Goal: Communication & Community: Ask a question

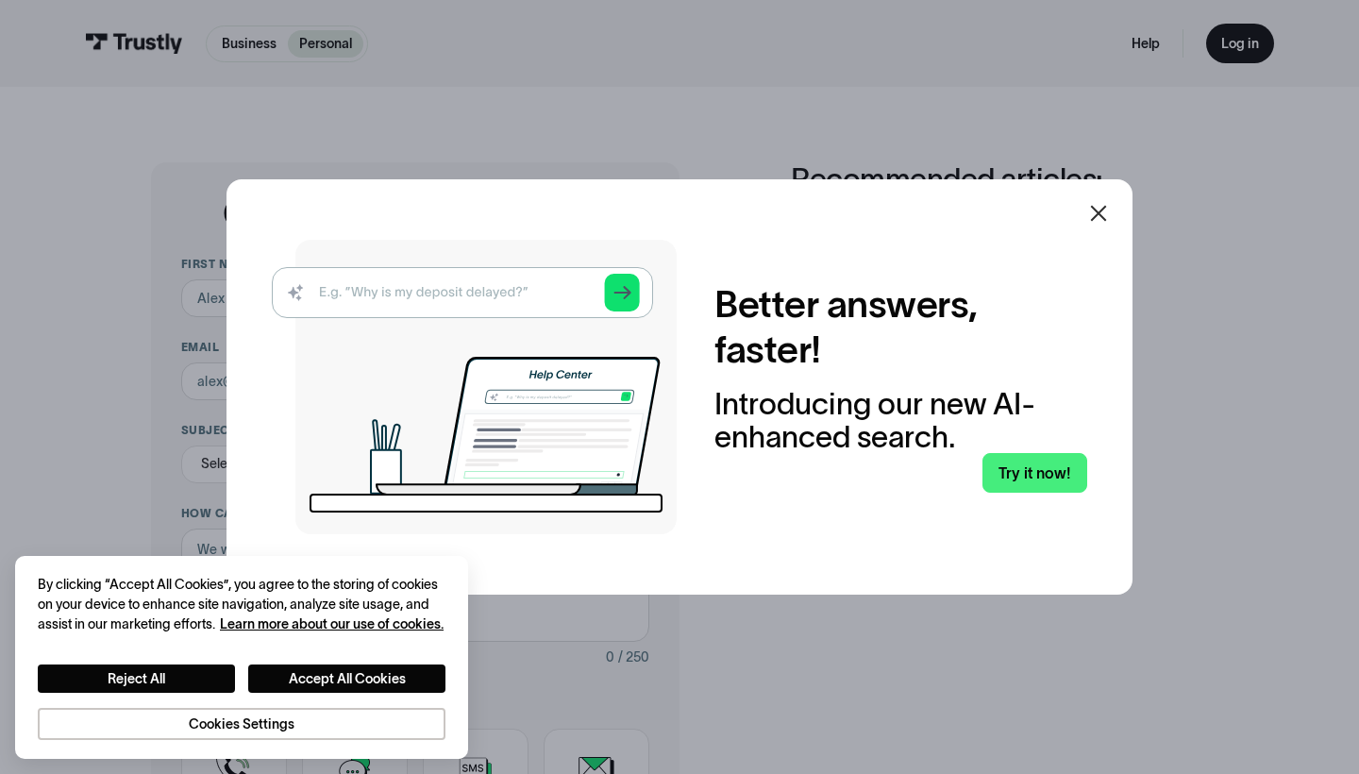
click at [1106, 218] on icon at bounding box center [1098, 213] width 23 height 23
click at [1097, 211] on icon at bounding box center [1099, 214] width 16 height 16
click at [1096, 209] on icon at bounding box center [1098, 213] width 23 height 23
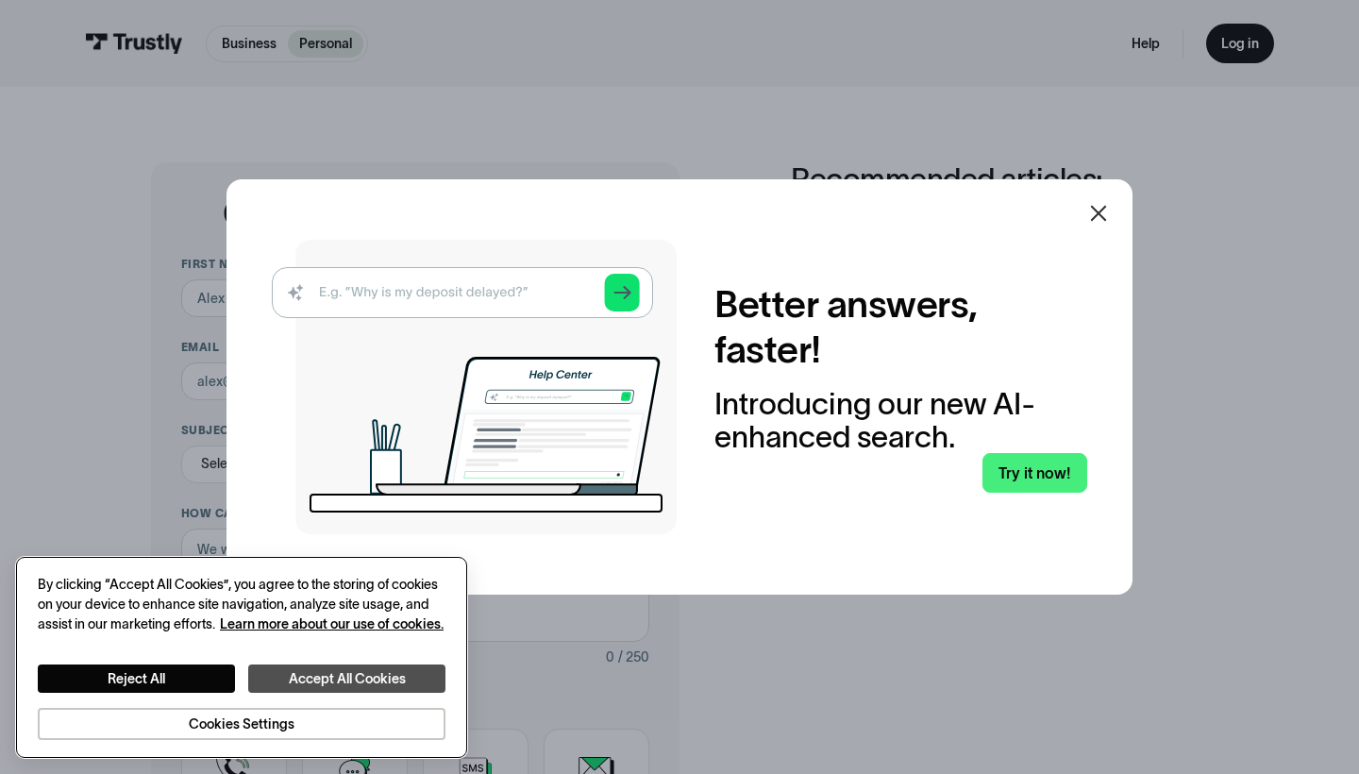
click at [372, 693] on button "Accept All Cookies" at bounding box center [346, 678] width 197 height 28
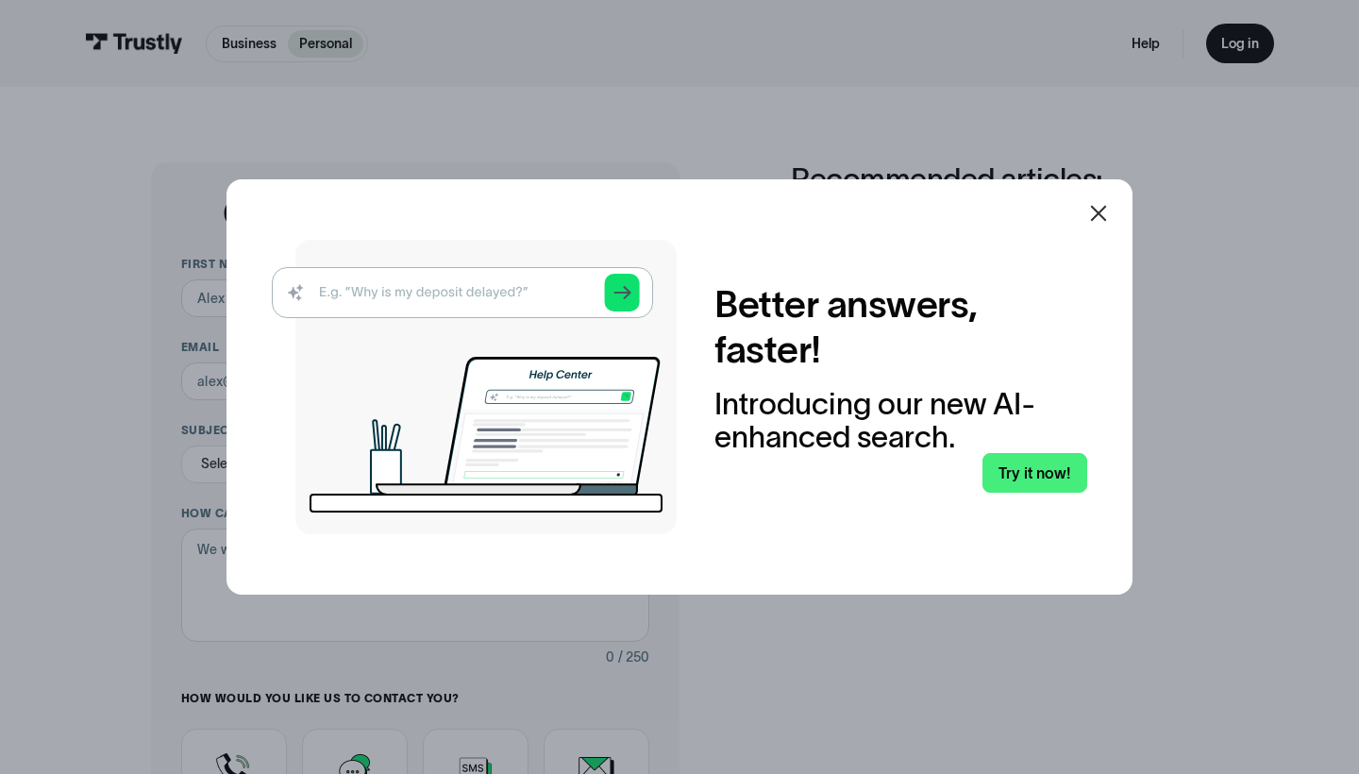
click at [1097, 209] on icon at bounding box center [1098, 213] width 23 height 23
click at [1098, 215] on icon at bounding box center [1098, 213] width 23 height 23
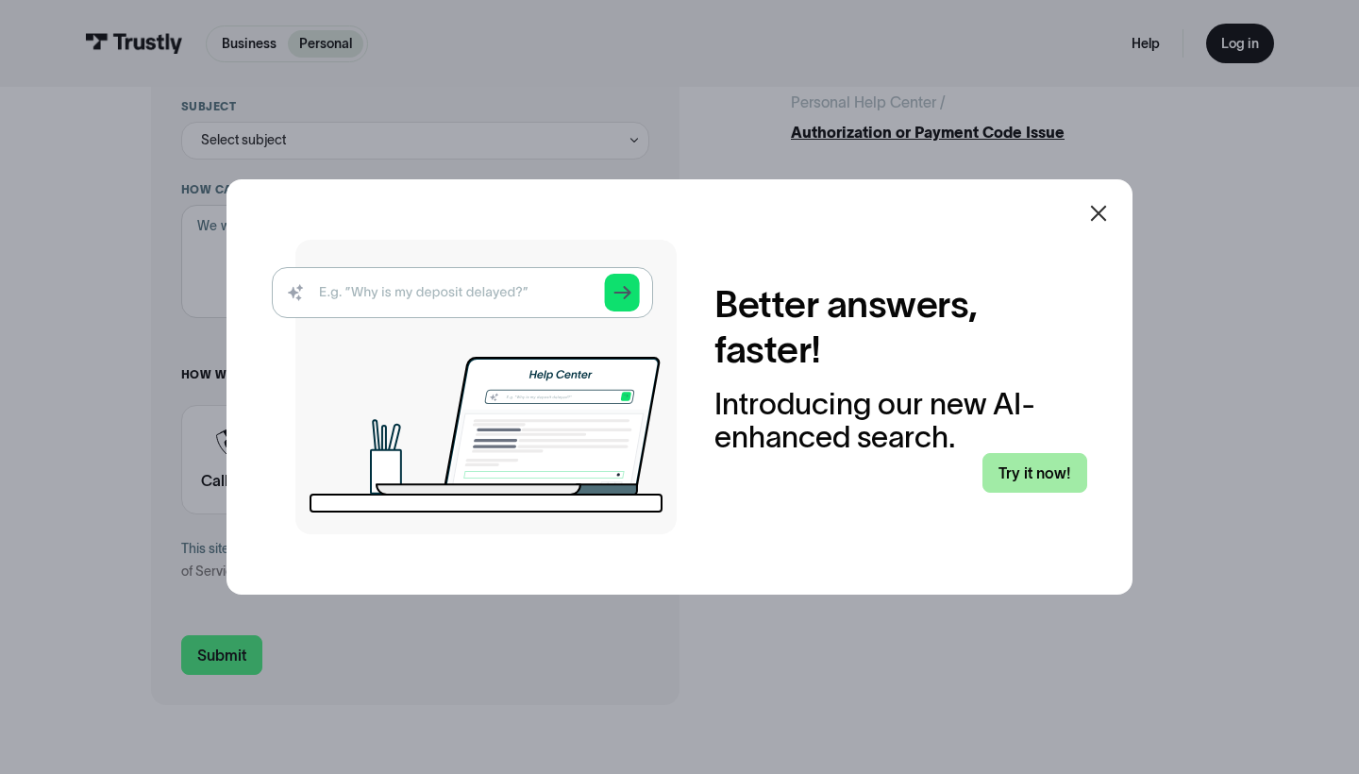
scroll to position [358, 0]
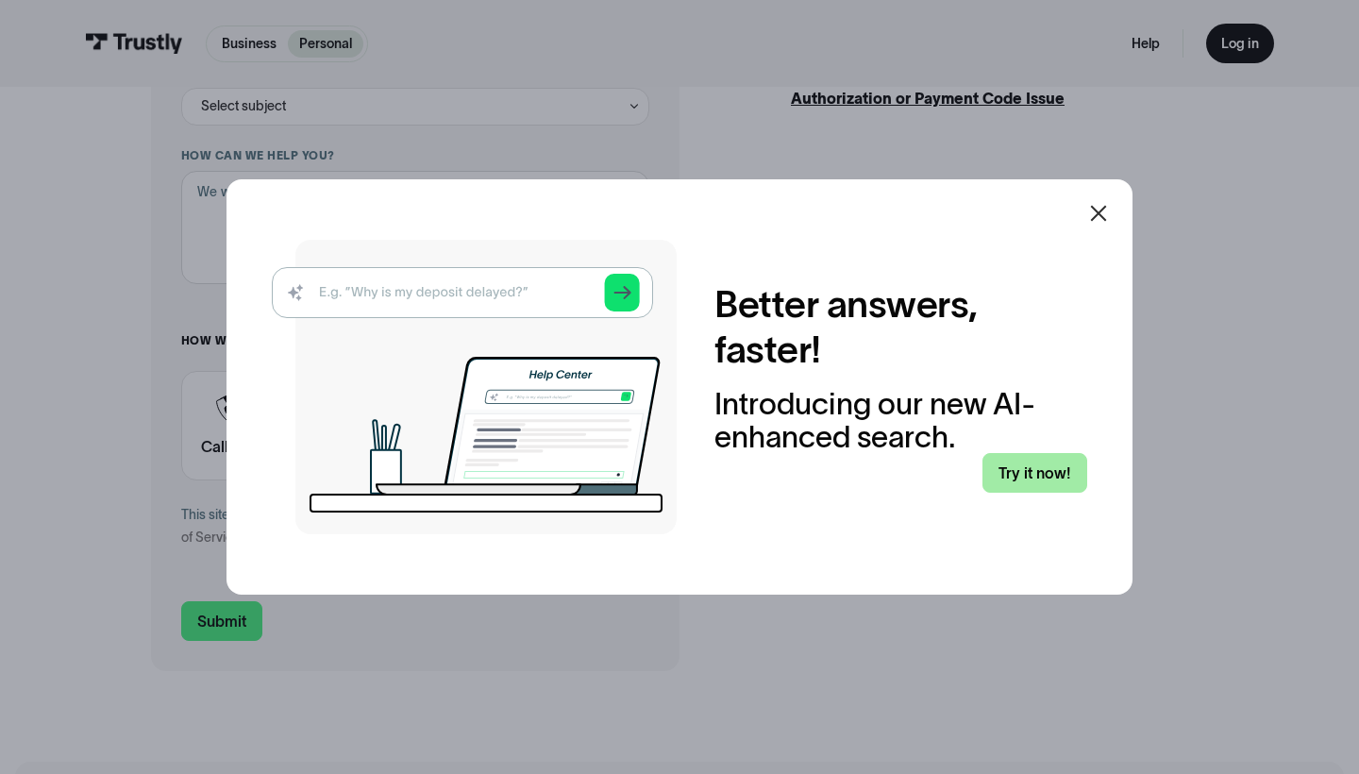
click at [1045, 469] on link "Try it now!" at bounding box center [1034, 473] width 105 height 40
click at [1096, 213] on icon at bounding box center [1098, 213] width 23 height 23
click at [1014, 129] on div at bounding box center [679, 387] width 1359 height 774
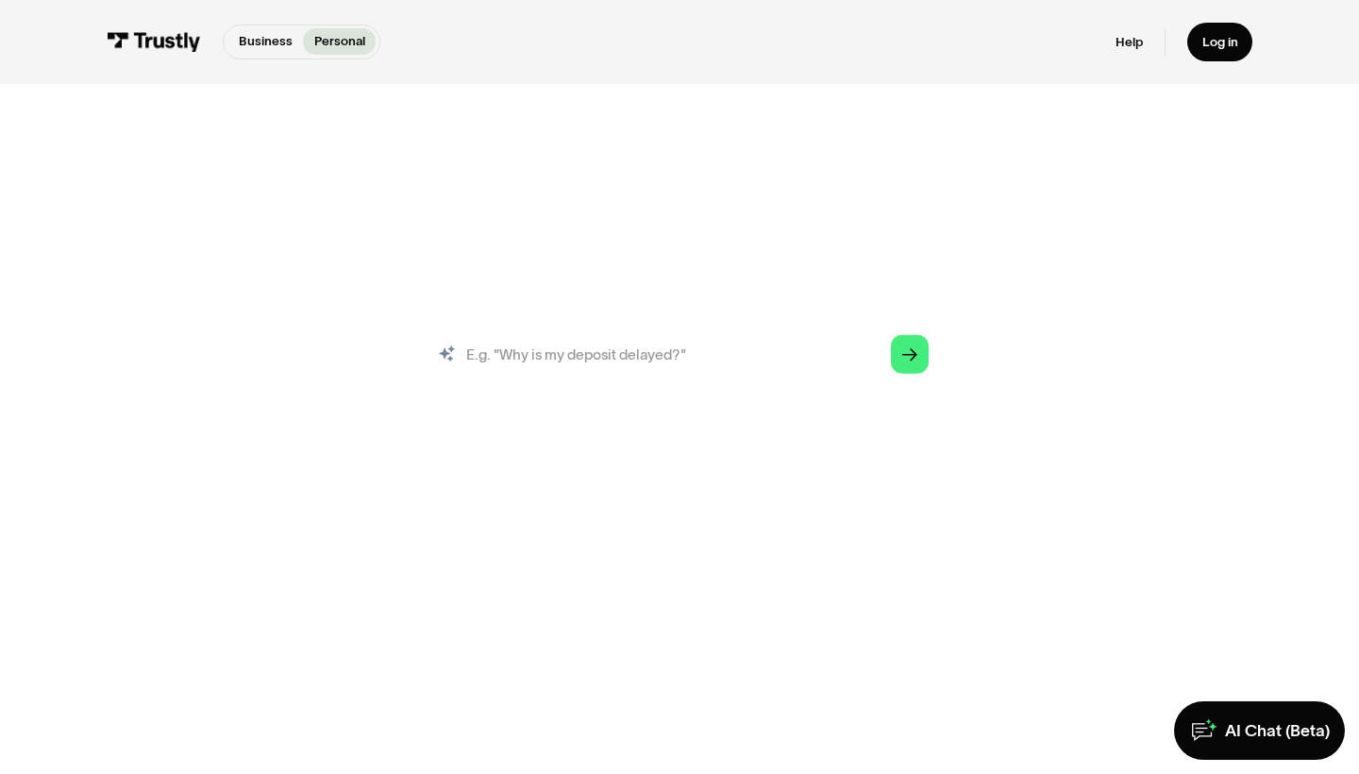
click at [745, 352] on input "search" at bounding box center [678, 354] width 527 height 59
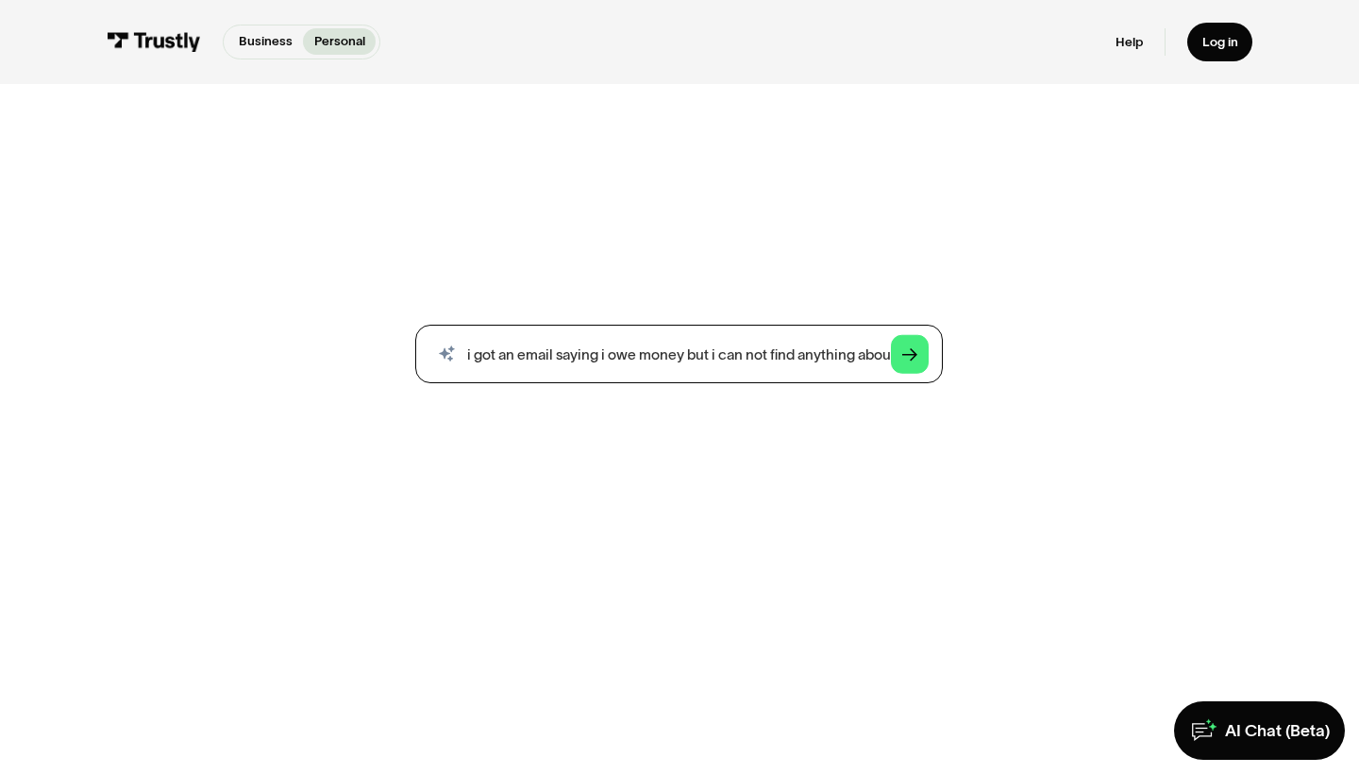
type input "i got an email saying i owe money but i can not find anything about it"
click at [912, 344] on link "Arrow Right" at bounding box center [910, 354] width 39 height 39
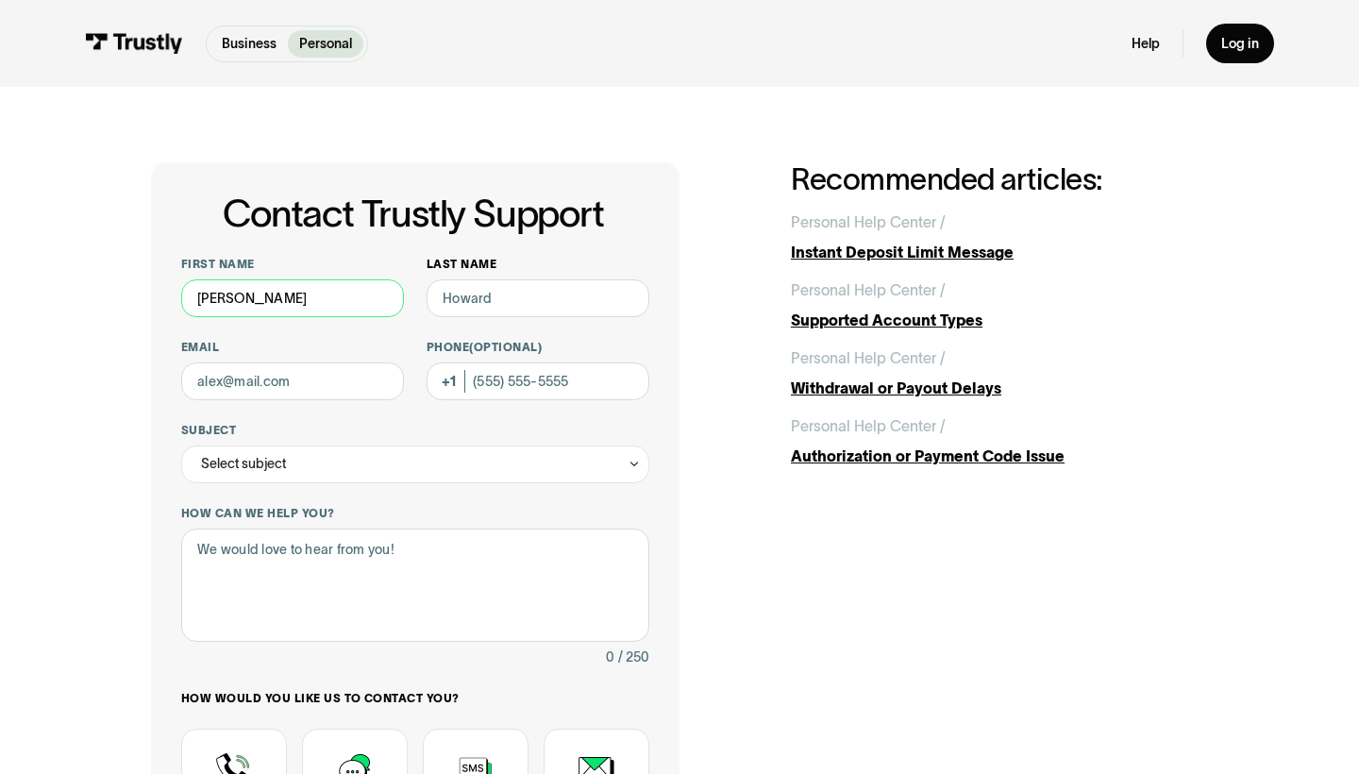
type input "[PERSON_NAME]"
type input "Doughty"
click at [298, 382] on input "Email" at bounding box center [292, 381] width 223 height 38
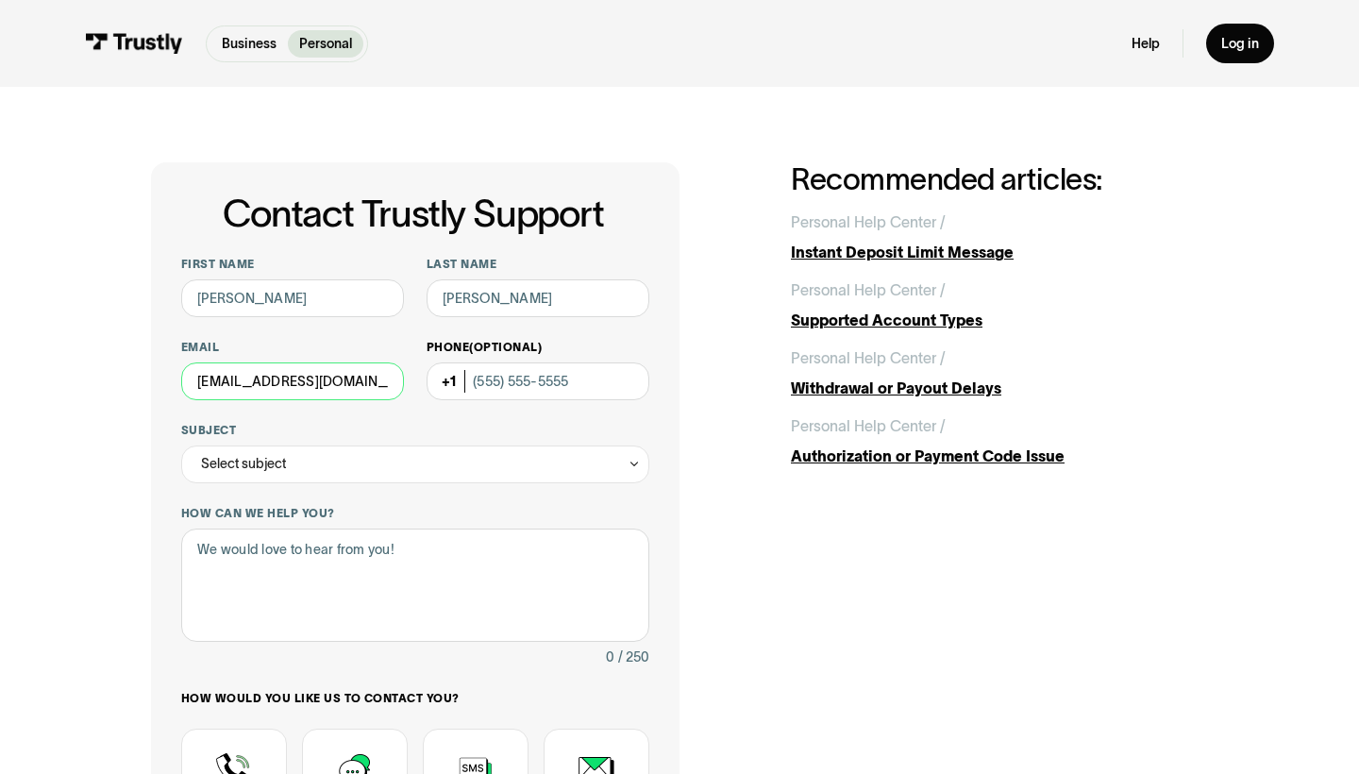
type input "bradendoughty14@gmail.com"
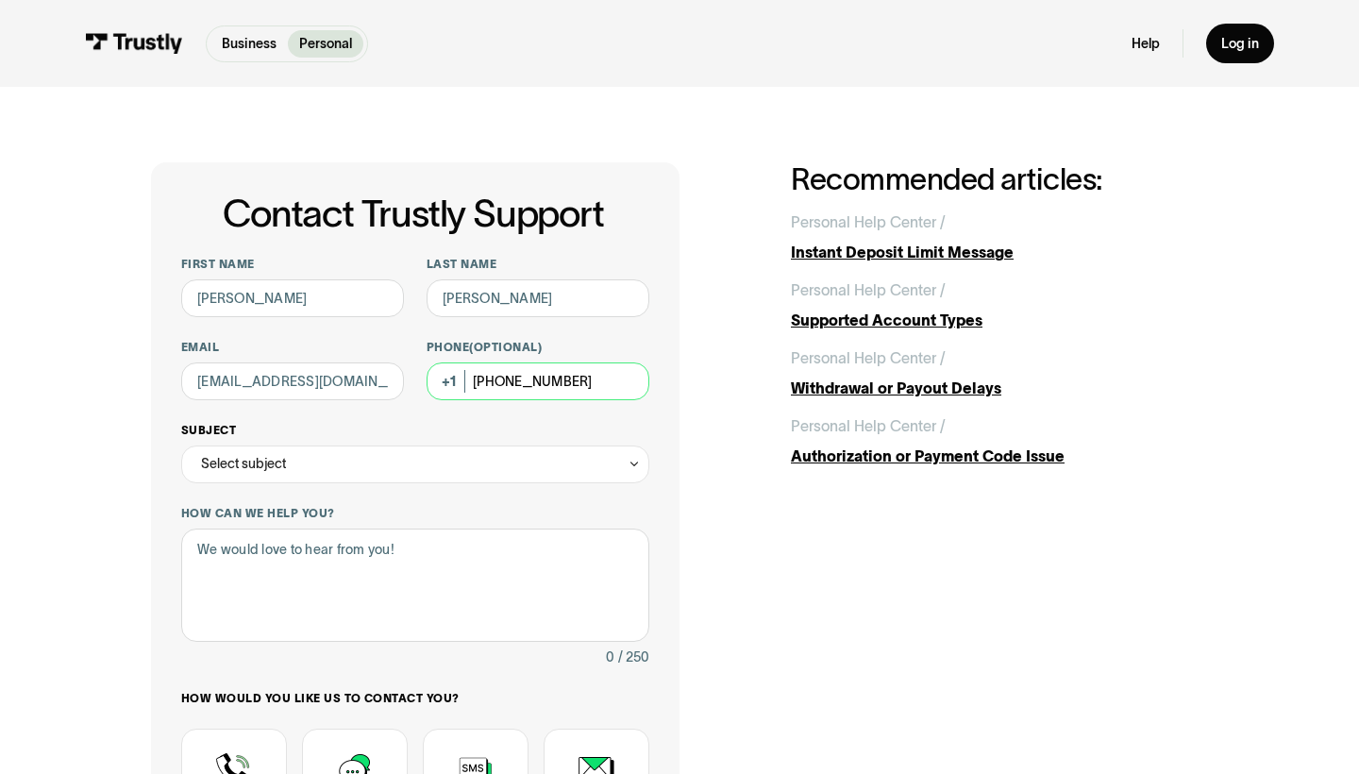
type input "(225) 270-6447"
click at [434, 463] on div "Select subject" at bounding box center [415, 464] width 468 height 38
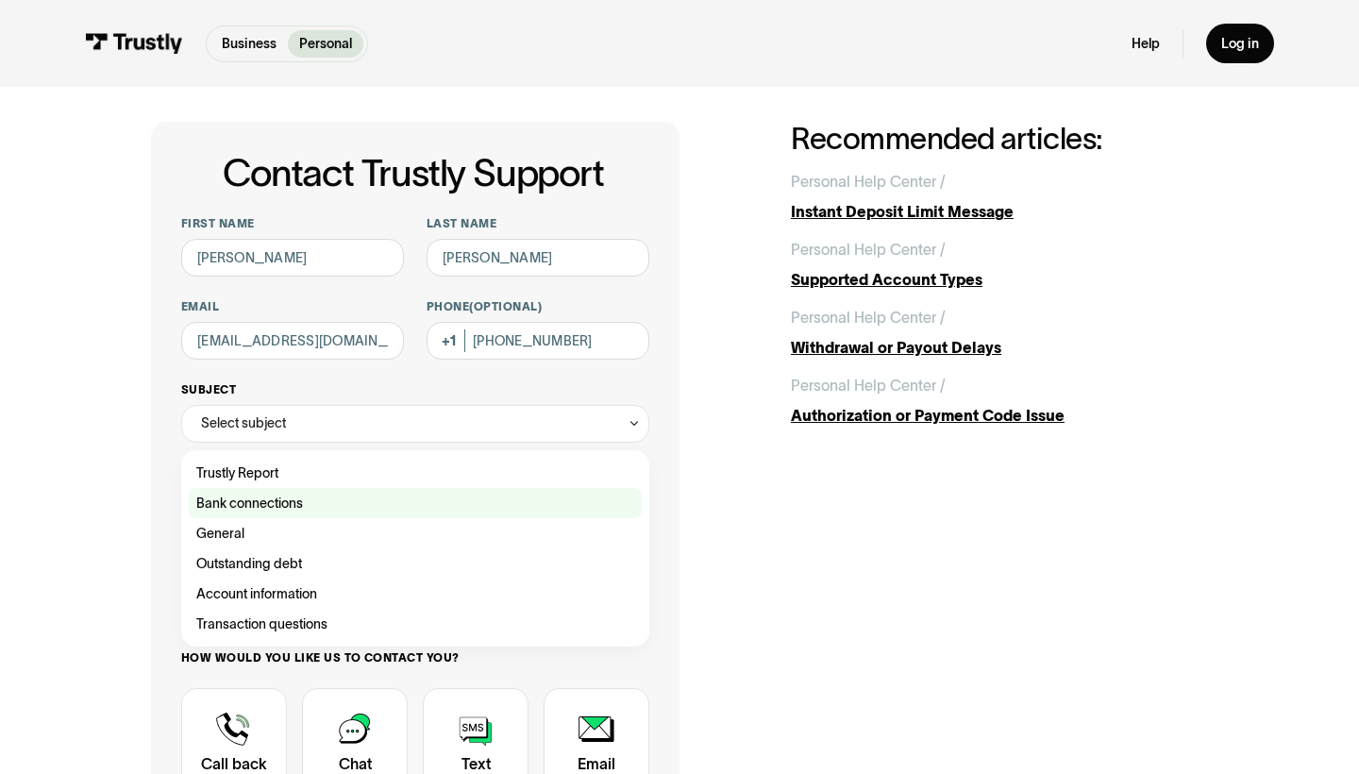
scroll to position [42, 0]
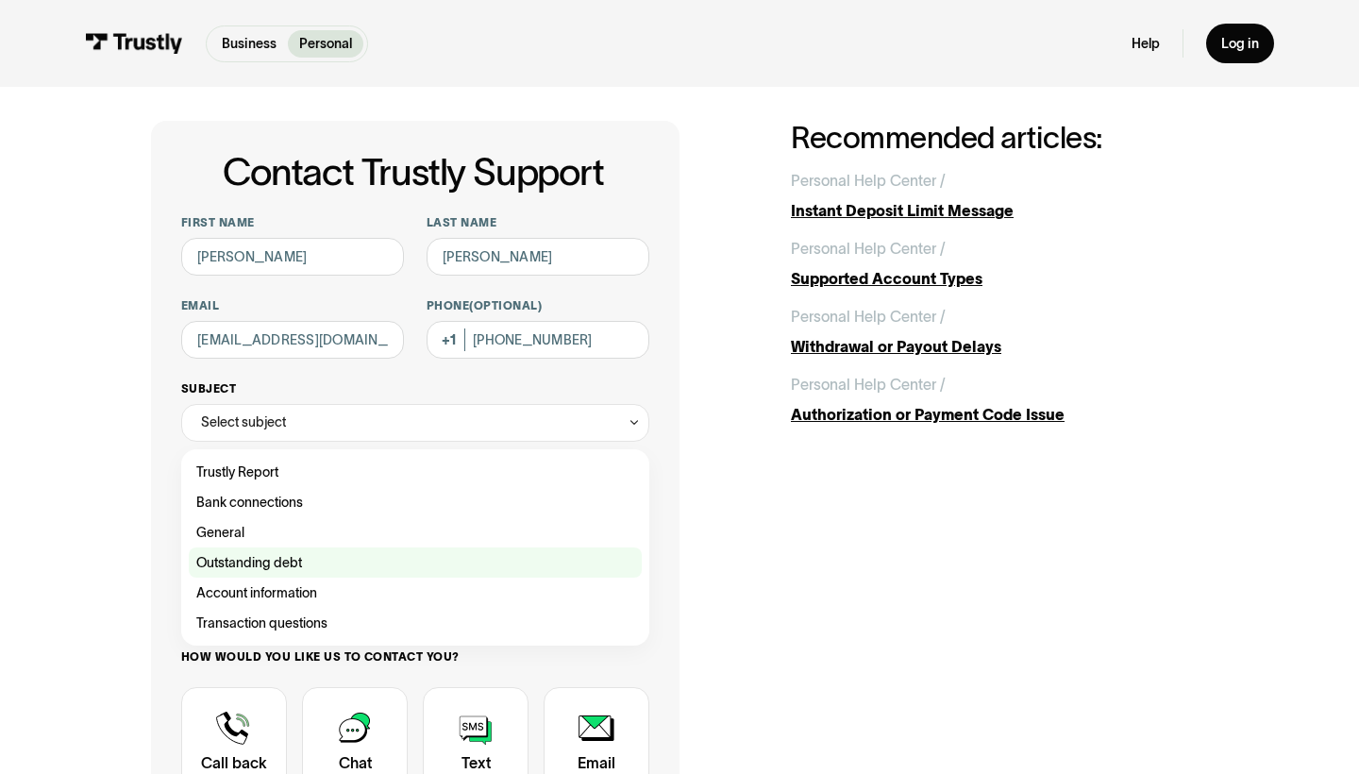
click at [430, 559] on div "Contact Trustly Support" at bounding box center [415, 562] width 453 height 30
type input "**********"
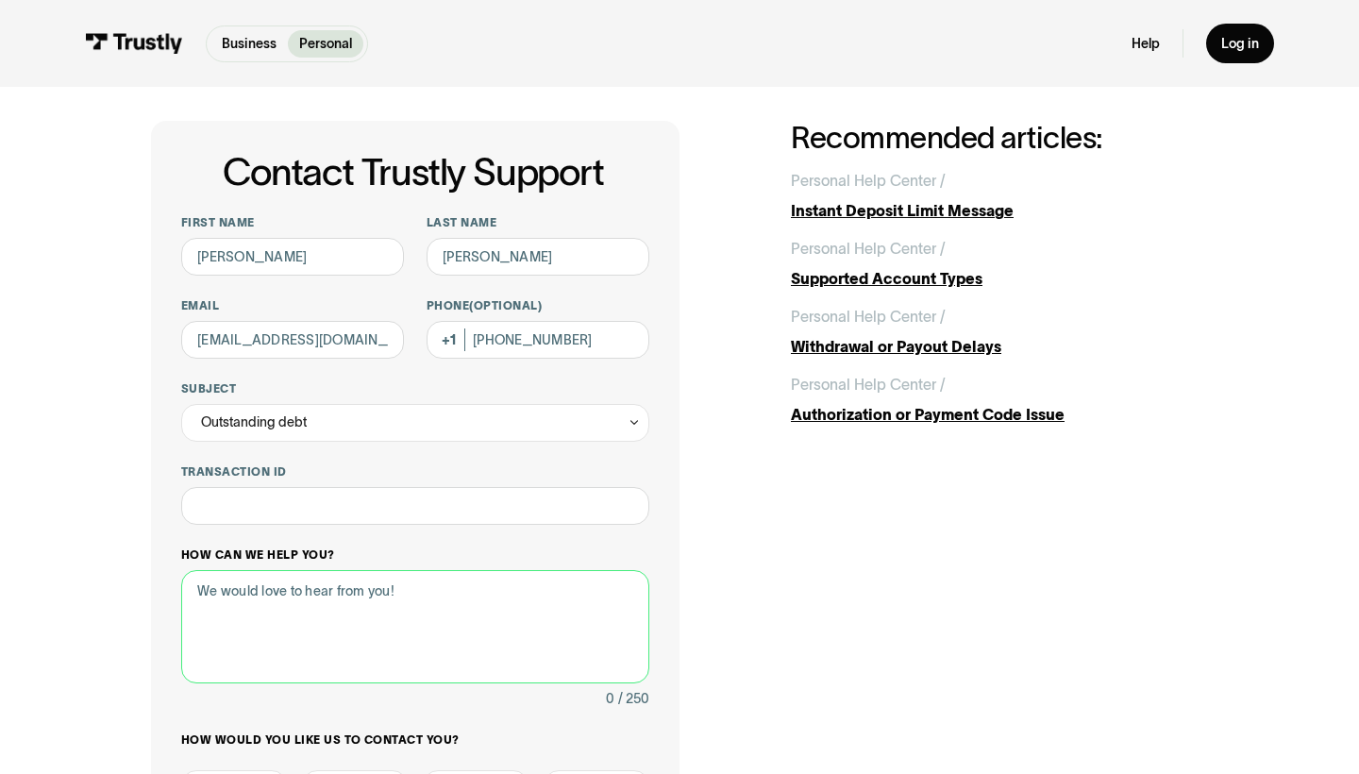
click at [367, 594] on textarea "How can we help you?" at bounding box center [415, 626] width 468 height 113
click at [300, 593] on textarea "I cant find my d=outstanding debt and how to pay." at bounding box center [415, 626] width 468 height 113
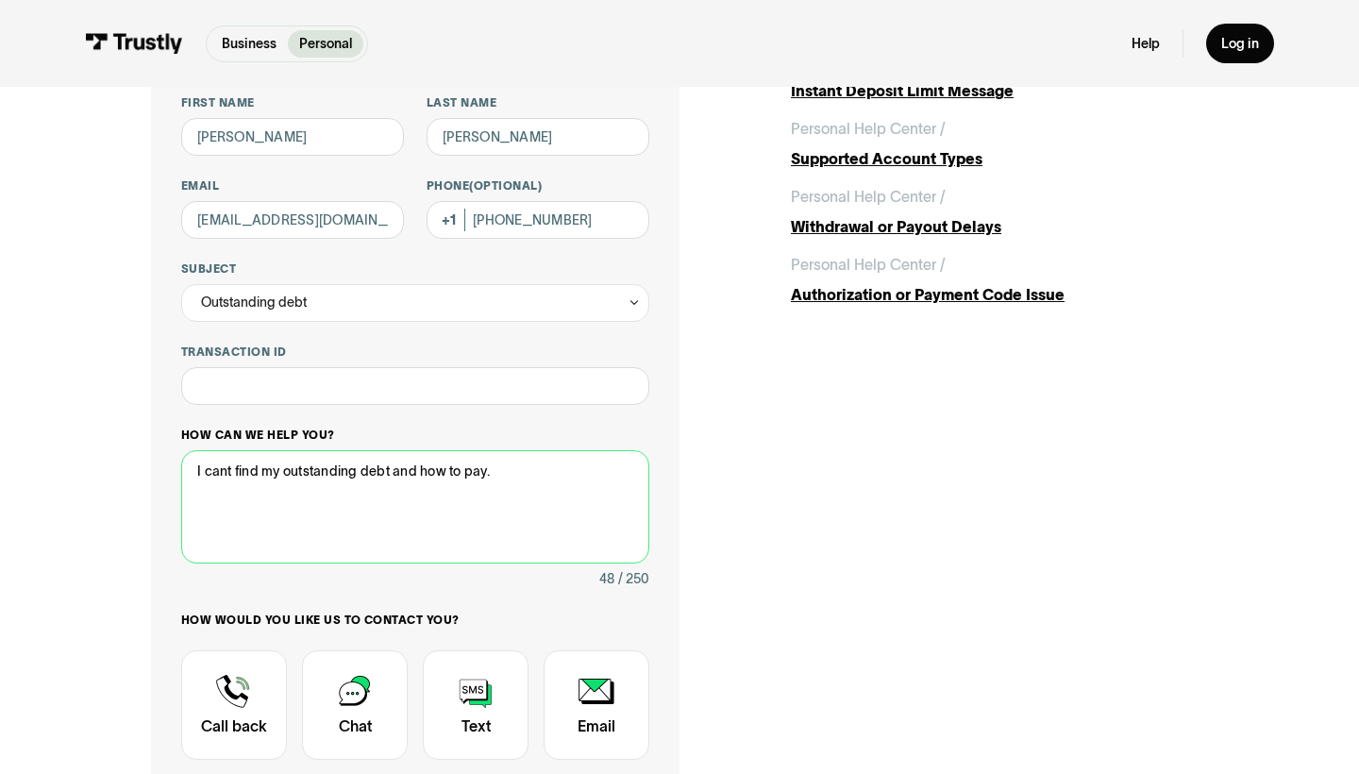
scroll to position [223, 0]
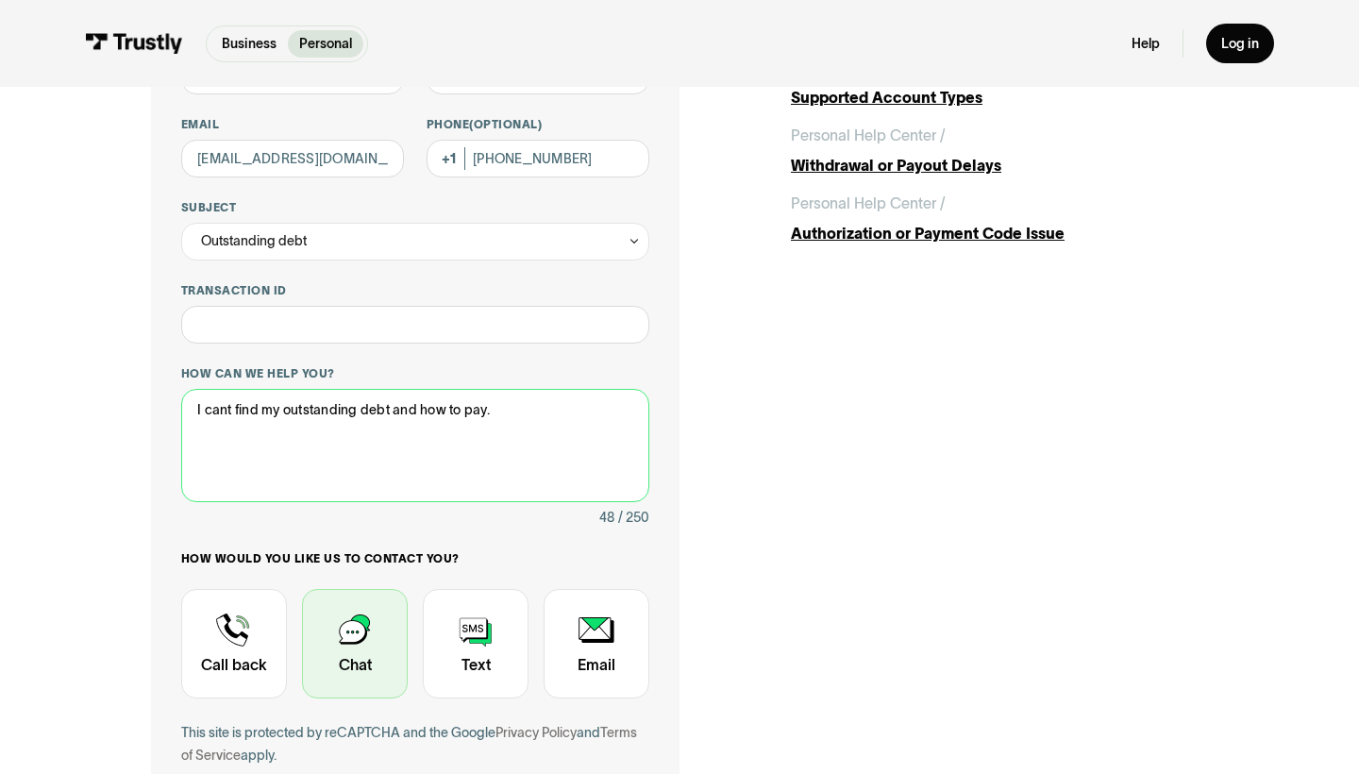
type textarea "I cant find my outstanding debt and how to pay."
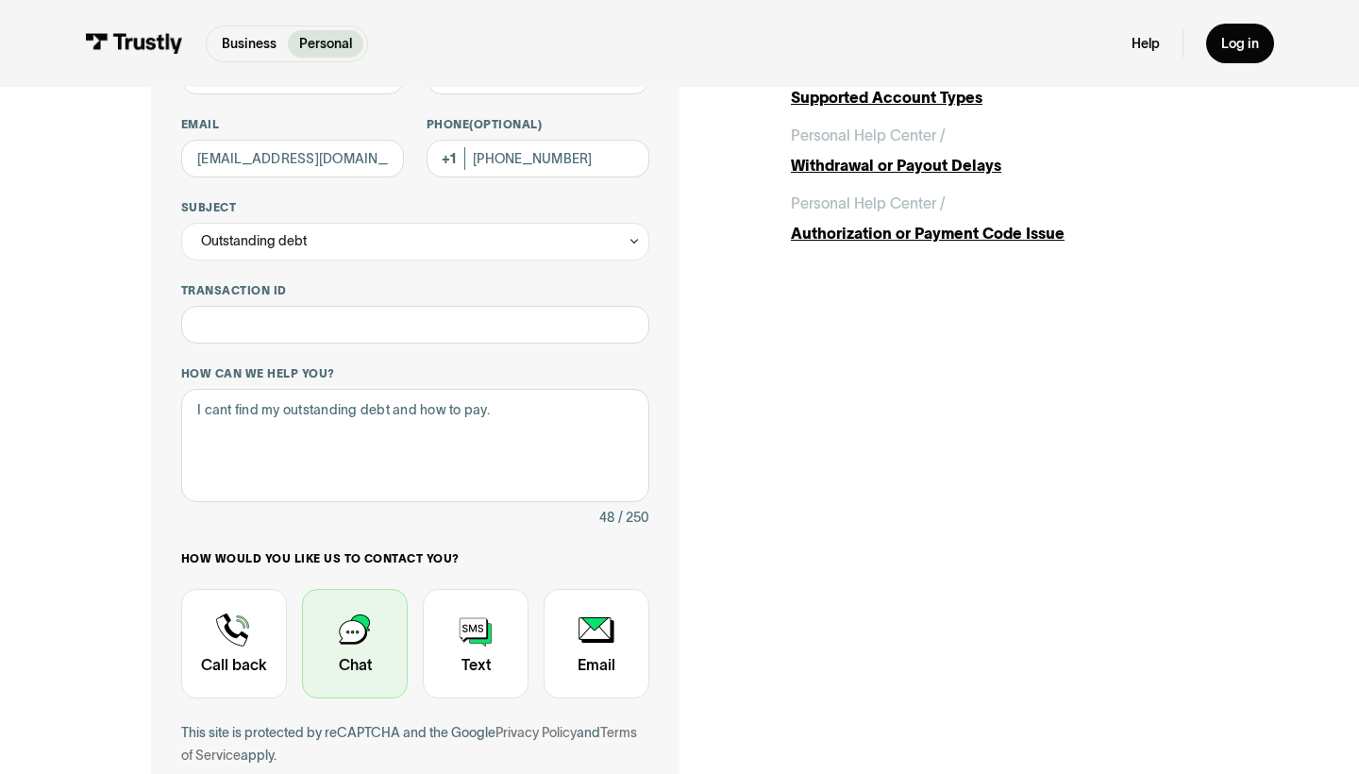
click at [357, 633] on div "Contact Trustly Support" at bounding box center [355, 643] width 106 height 109
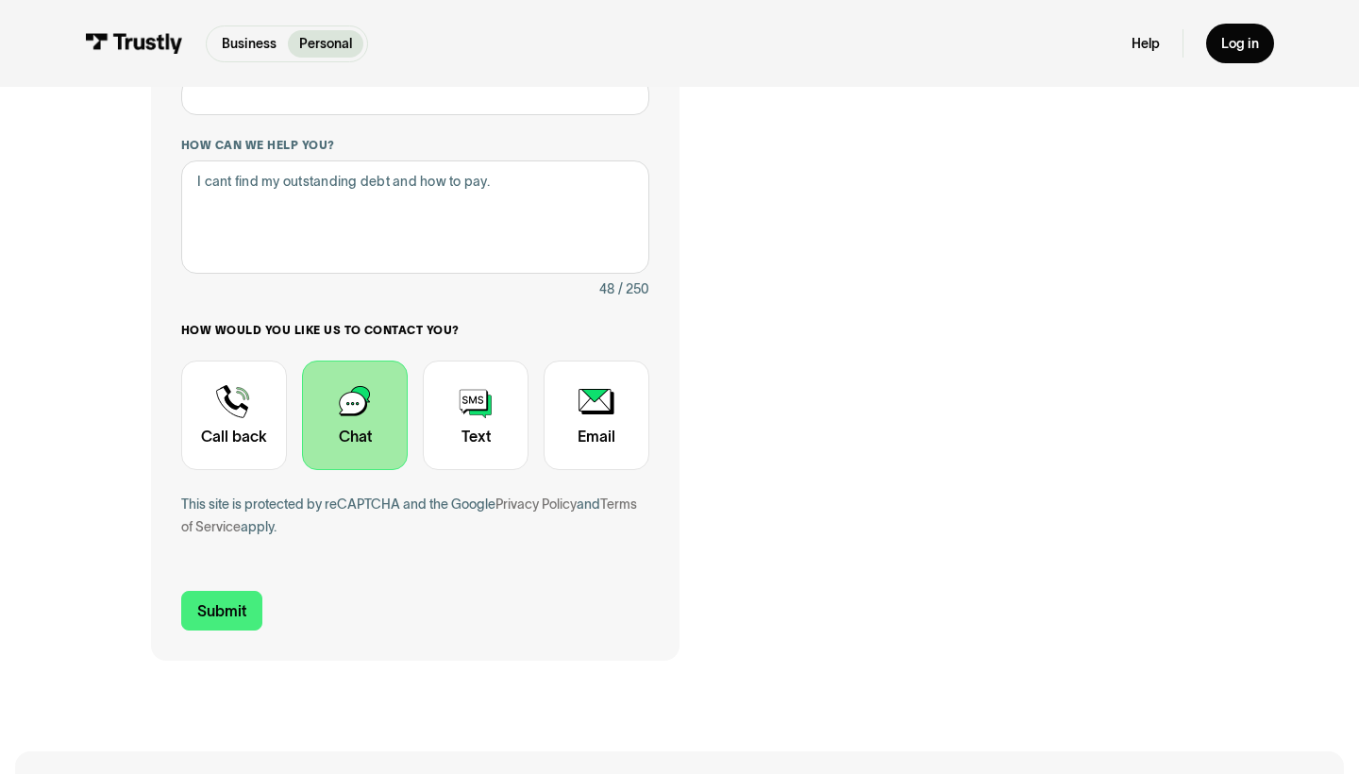
scroll to position [479, 0]
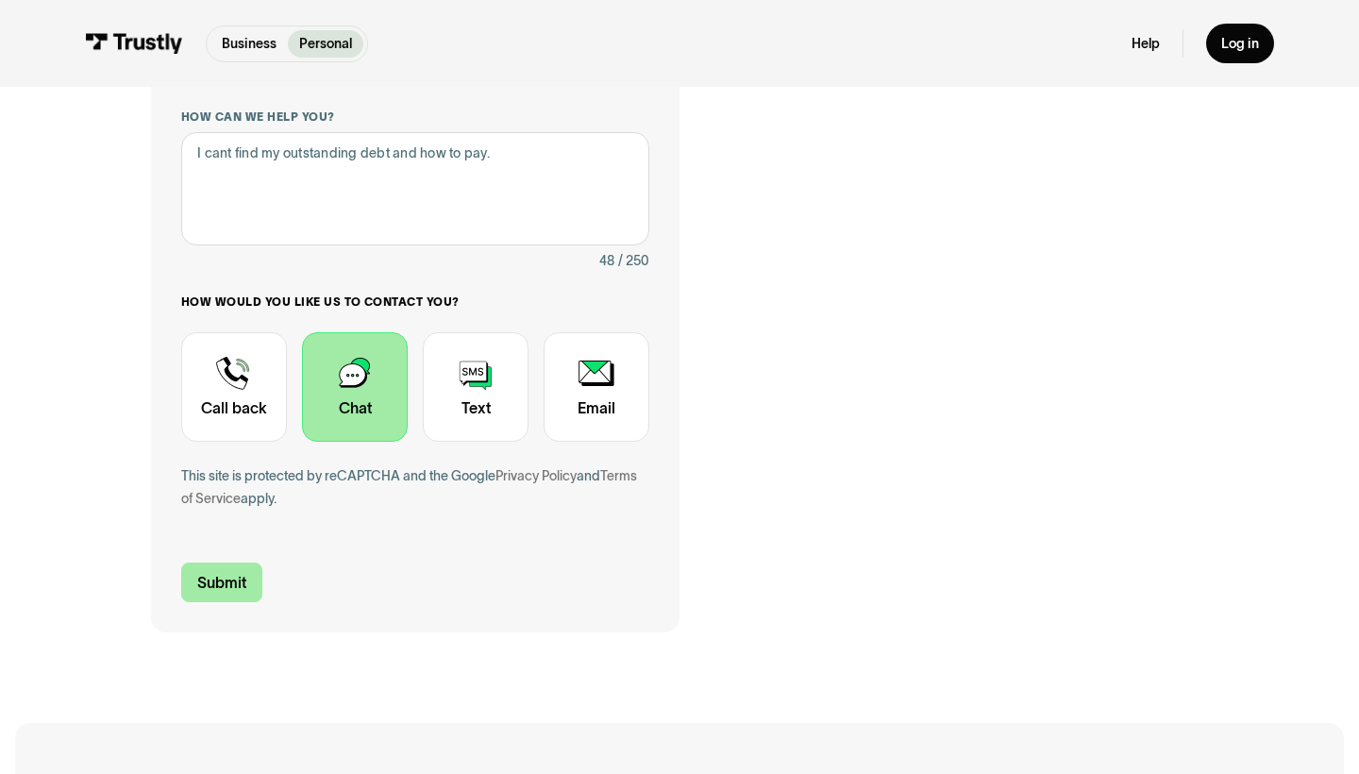
click at [233, 583] on input "Submit" at bounding box center [221, 582] width 81 height 40
type input "+12252706447"
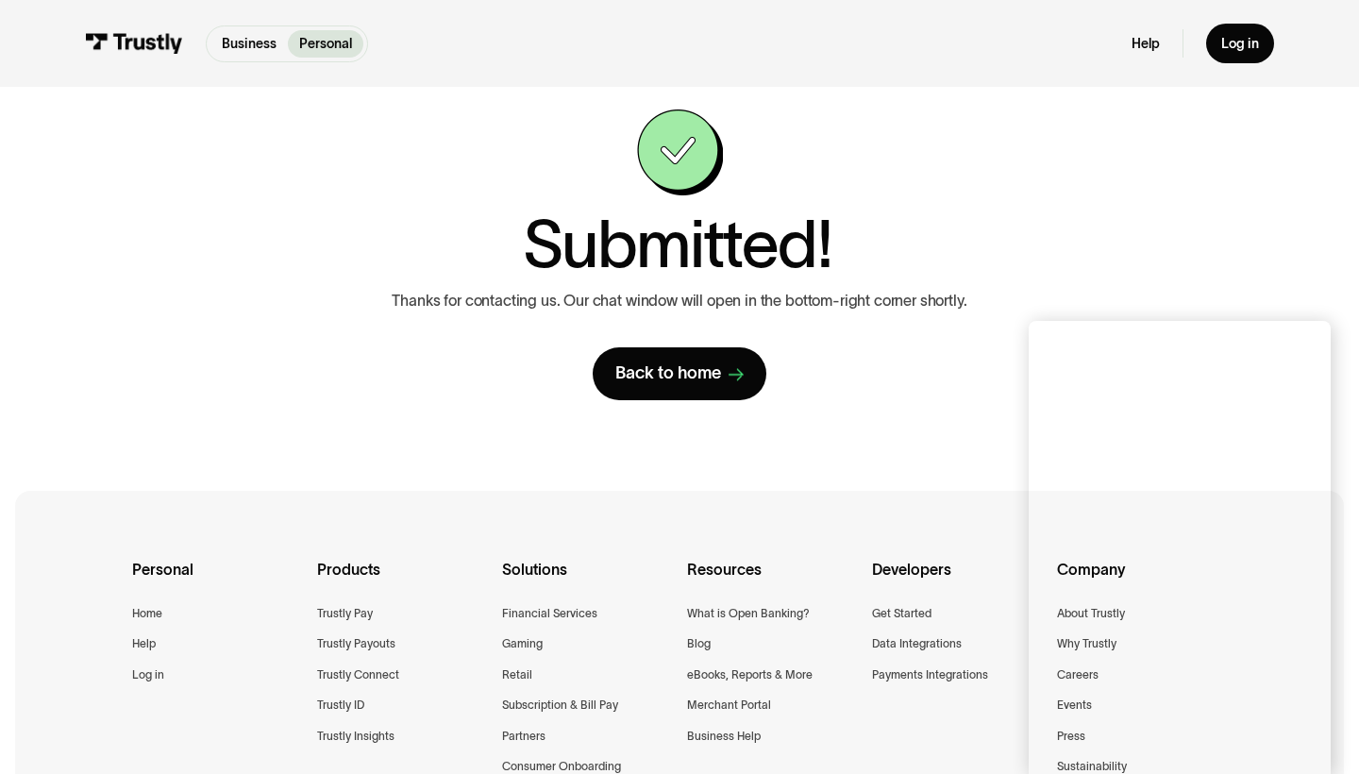
scroll to position [49, 0]
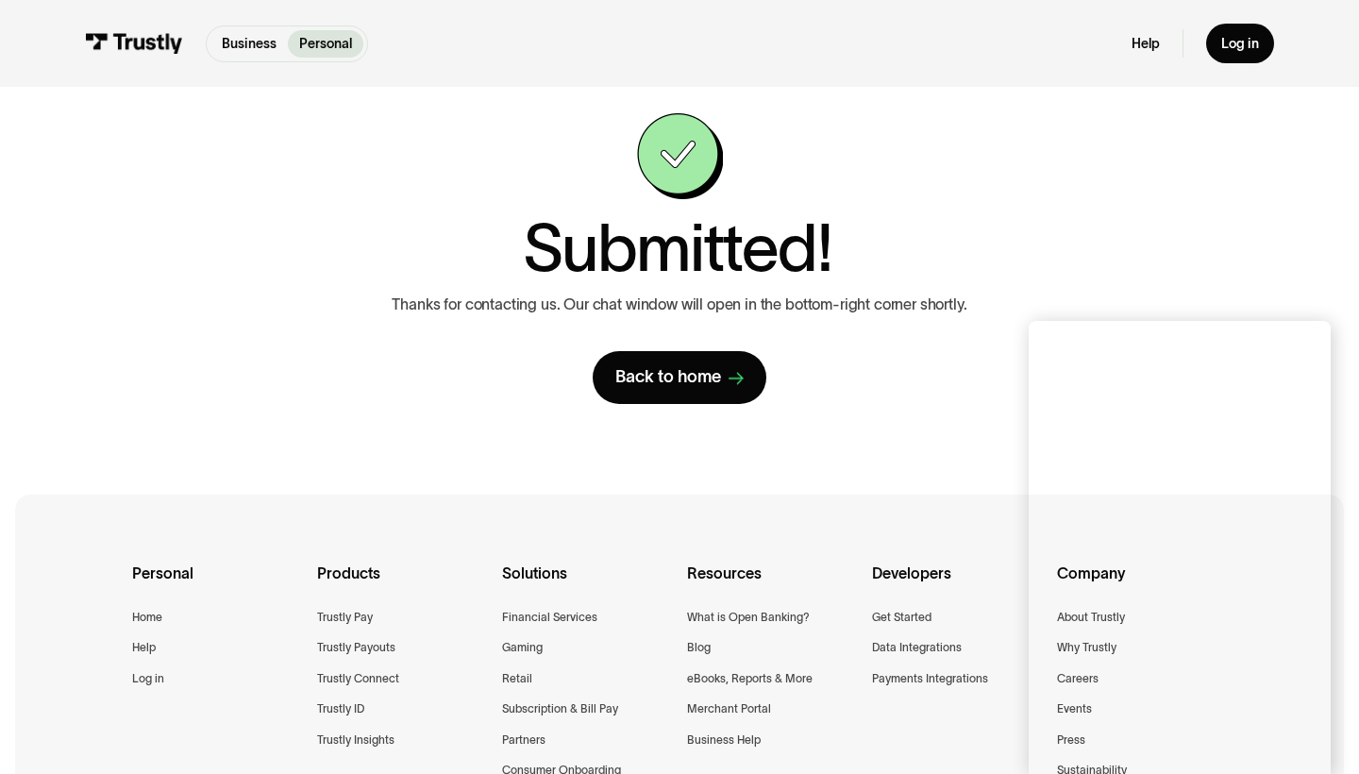
click at [1137, 306] on div "**********" at bounding box center [679, 258] width 1057 height 291
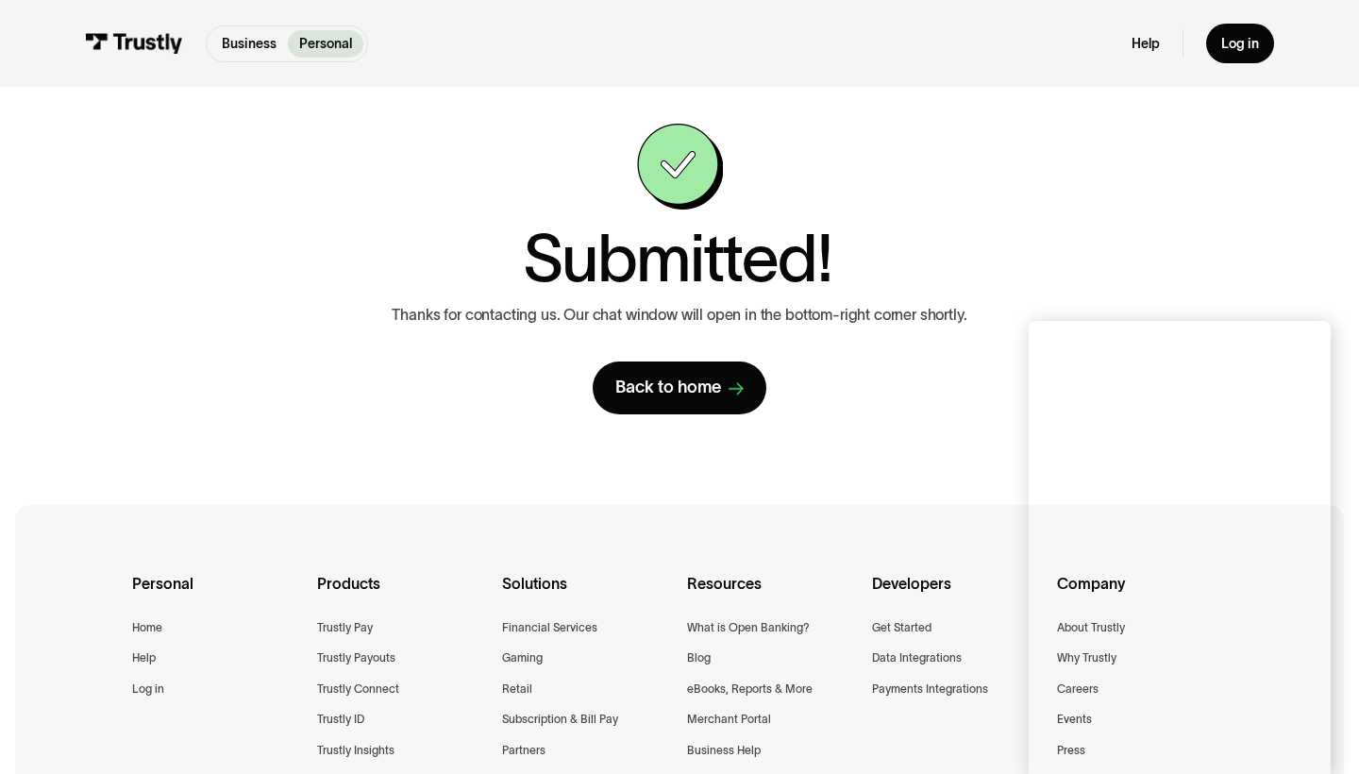
scroll to position [9, 0]
